Goal: Check status: Check status

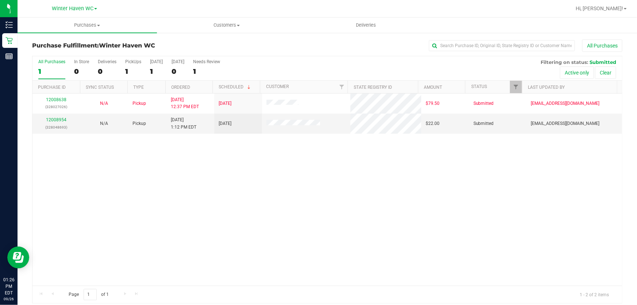
click at [408, 181] on div "12008638 (328027026) N/A Pickup [DATE] 12:37 PM EDT 9/26/2025 $79.50 Submitted …" at bounding box center [326, 189] width 589 height 192
click at [414, 209] on div "12008638 (328027026) N/A Pickup [DATE] 12:37 PM EDT 9/26/2025 $79.50 Submitted …" at bounding box center [326, 189] width 589 height 192
click at [415, 205] on div "12008638 (328027026) N/A Pickup [DATE] 12:37 PM EDT 9/26/2025 $79.50 Submitted …" at bounding box center [326, 189] width 589 height 192
click at [438, 212] on div "12008638 (328027026) N/A Pickup [DATE] 12:37 PM EDT 9/26/2025 $79.50 Submitted …" at bounding box center [326, 189] width 589 height 192
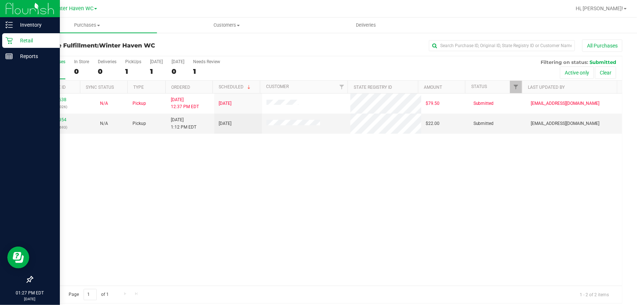
click at [24, 40] on p "Retail" at bounding box center [35, 40] width 44 height 9
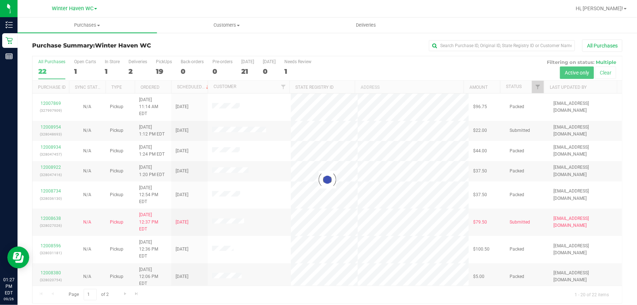
click at [418, 68] on div at bounding box center [326, 179] width 589 height 247
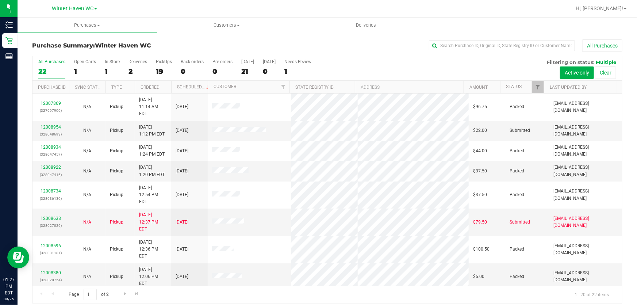
click at [418, 68] on div "All Purchases 22 Open Carts 1 In Store 1 Deliveries 2 PickUps 19 Back-orders 0 …" at bounding box center [326, 68] width 589 height 24
click at [419, 69] on div "All Purchases 22 Open Carts 1 In Store 1 Deliveries 2 PickUps 19 Back-orders 0 …" at bounding box center [326, 68] width 589 height 24
click at [409, 68] on div "All Purchases 22 Open Carts 1 In Store 1 Deliveries 2 PickUps 19 Back-orders 0 …" at bounding box center [326, 68] width 589 height 24
click at [410, 73] on div "All Purchases 22 Open Carts 1 In Store 1 Deliveries 2 PickUps 19 Back-orders 0 …" at bounding box center [326, 68] width 589 height 24
click at [49, 124] on div "12008954 (328048693)" at bounding box center [51, 131] width 28 height 14
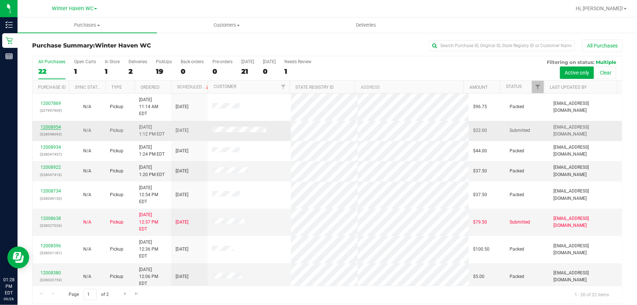
click at [49, 124] on link "12008954" at bounding box center [51, 126] width 20 height 5
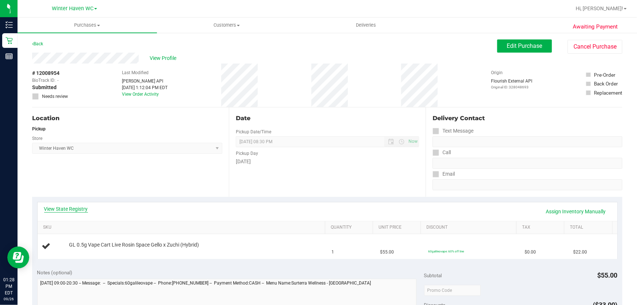
click at [70, 211] on link "View State Registry" at bounding box center [66, 208] width 44 height 7
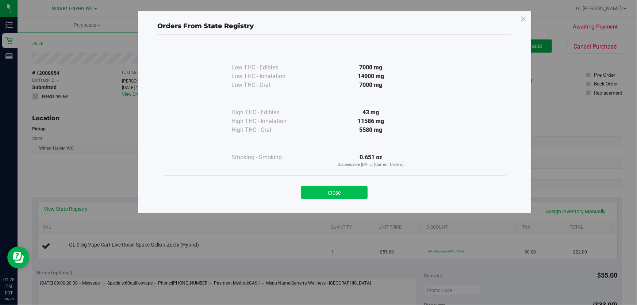
click at [339, 197] on button "Close" at bounding box center [334, 192] width 66 height 13
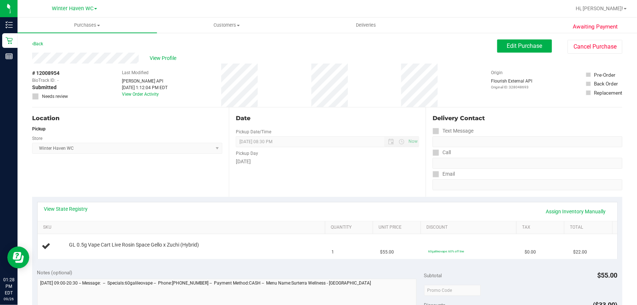
click at [451, 73] on div "# 12008954 BioTrack ID: - Submitted Needs review Last Modified [PERSON_NAME] AP…" at bounding box center [327, 85] width 590 height 43
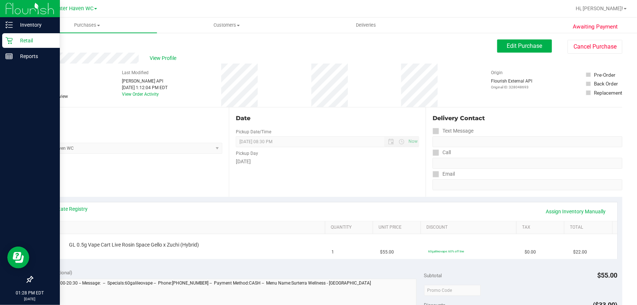
click at [18, 40] on p "Retail" at bounding box center [35, 40] width 44 height 9
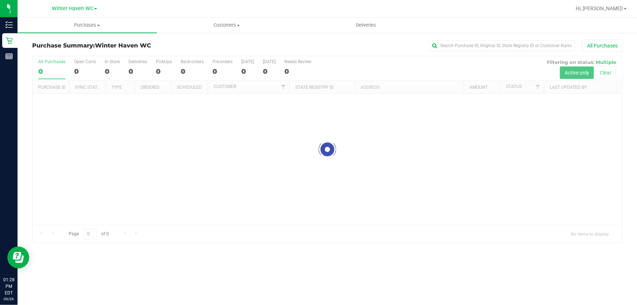
click at [328, 41] on div "All Purchases" at bounding box center [425, 45] width 393 height 12
